Goal: Transaction & Acquisition: Purchase product/service

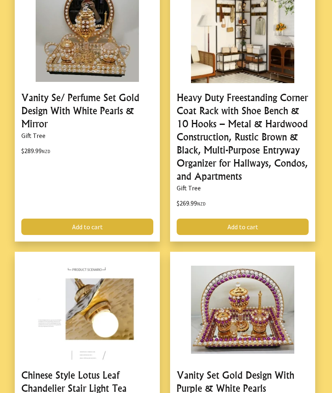
scroll to position [1441, 0]
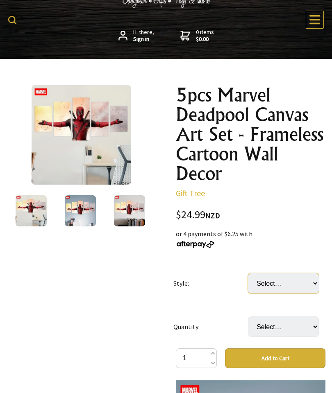
click at [273, 286] on select "Select… Style 1" at bounding box center [283, 283] width 71 height 20
select select "Style 1"
click at [269, 326] on select "Select… 5pcs" at bounding box center [283, 327] width 71 height 20
click at [263, 328] on select "Select… 5pcs" at bounding box center [283, 327] width 71 height 20
select select "5pcs"
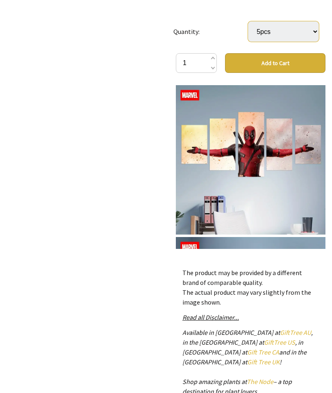
scroll to position [190, 0]
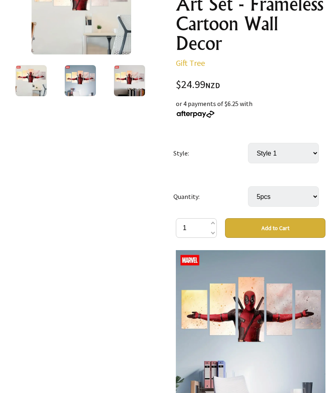
click at [244, 229] on button "Add to Cart" at bounding box center [275, 228] width 100 height 20
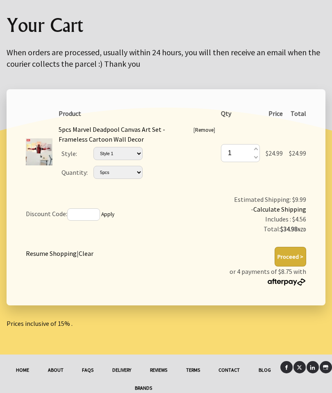
scroll to position [157, 0]
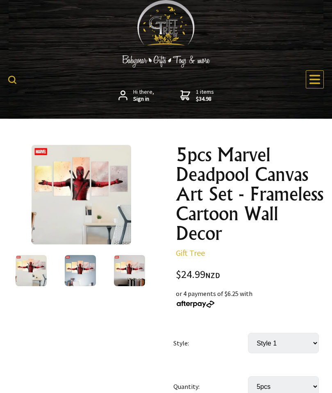
select select "Style 1"
select select "5pcs"
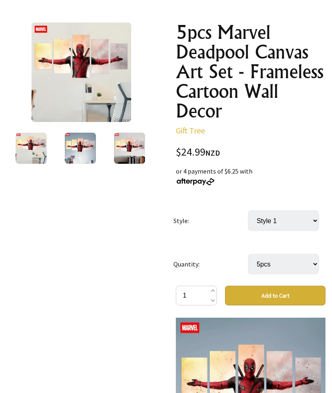
scroll to position [106, 0]
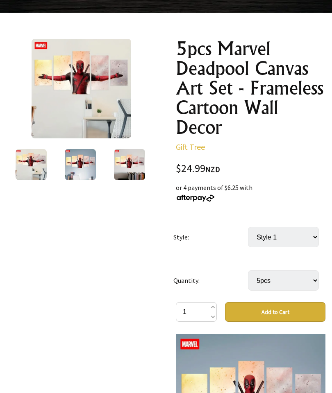
click at [74, 168] on img at bounding box center [80, 164] width 31 height 31
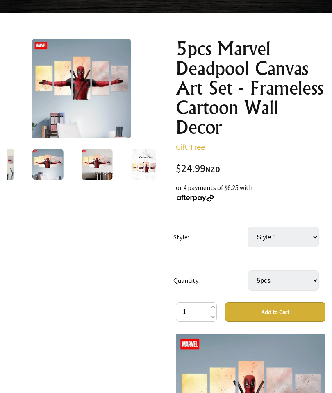
click at [91, 172] on img at bounding box center [97, 164] width 31 height 31
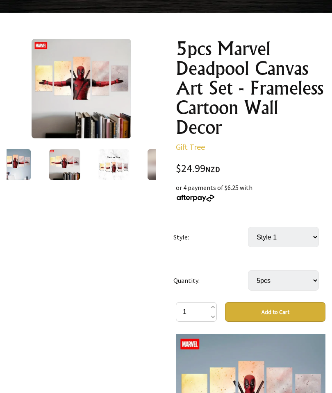
click at [105, 164] on img at bounding box center [113, 164] width 31 height 31
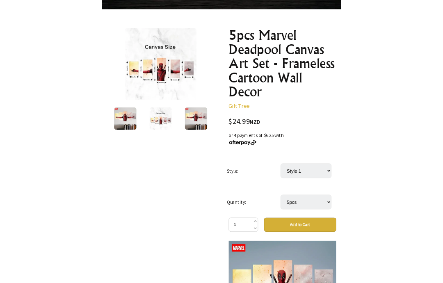
scroll to position [99, 0]
